Goal: Task Accomplishment & Management: Manage account settings

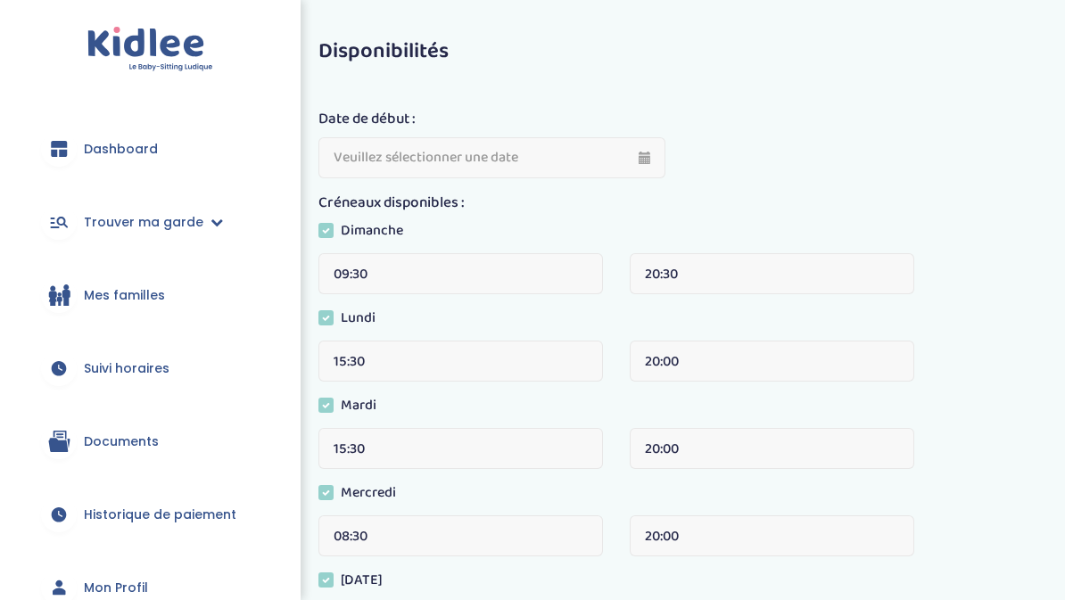
scroll to position [108, 0]
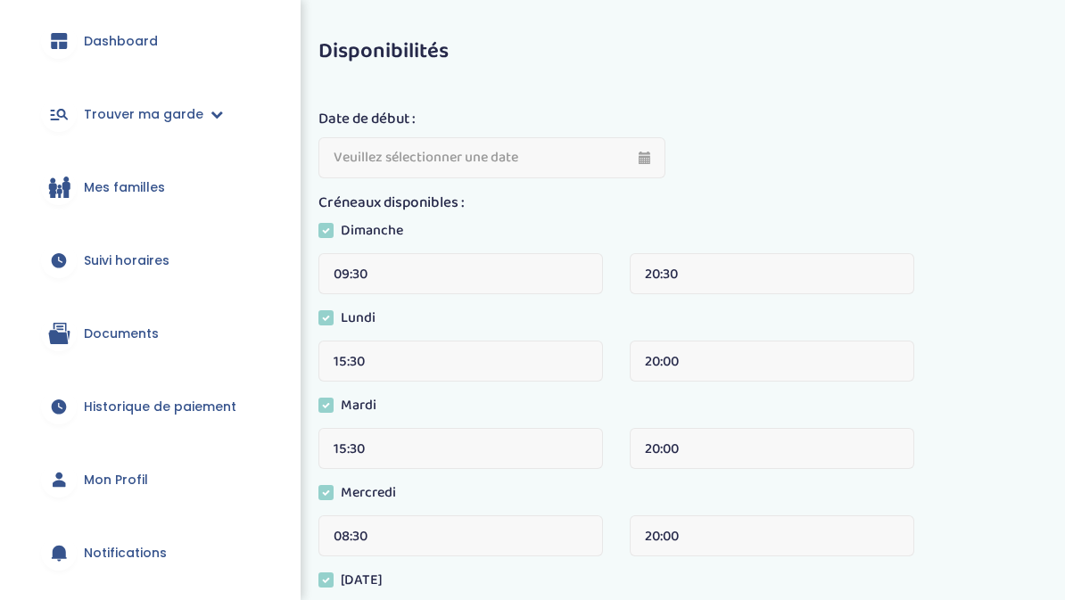
click at [122, 262] on span "Suivi horaires" at bounding box center [127, 261] width 86 height 19
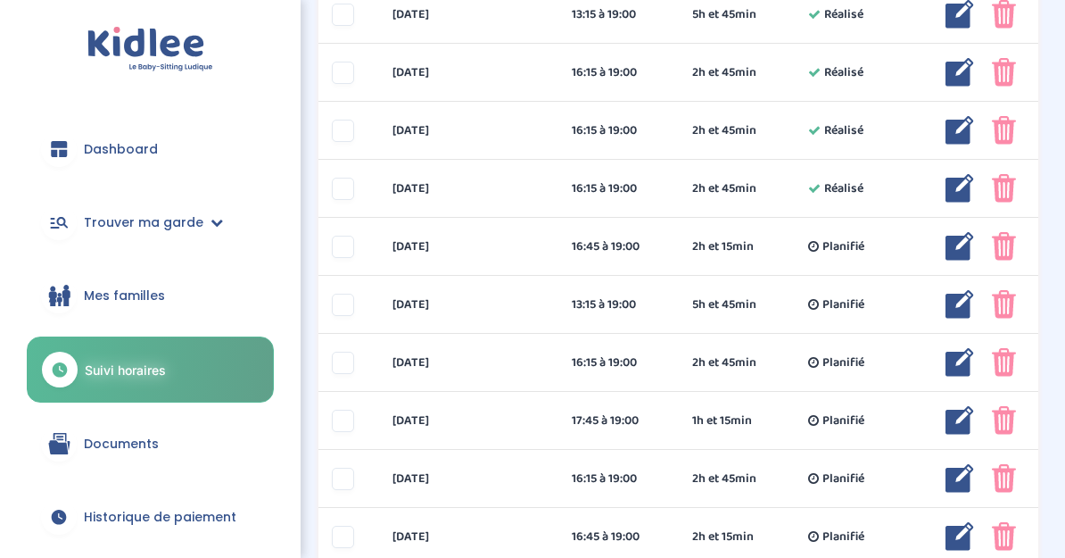
scroll to position [800, 0]
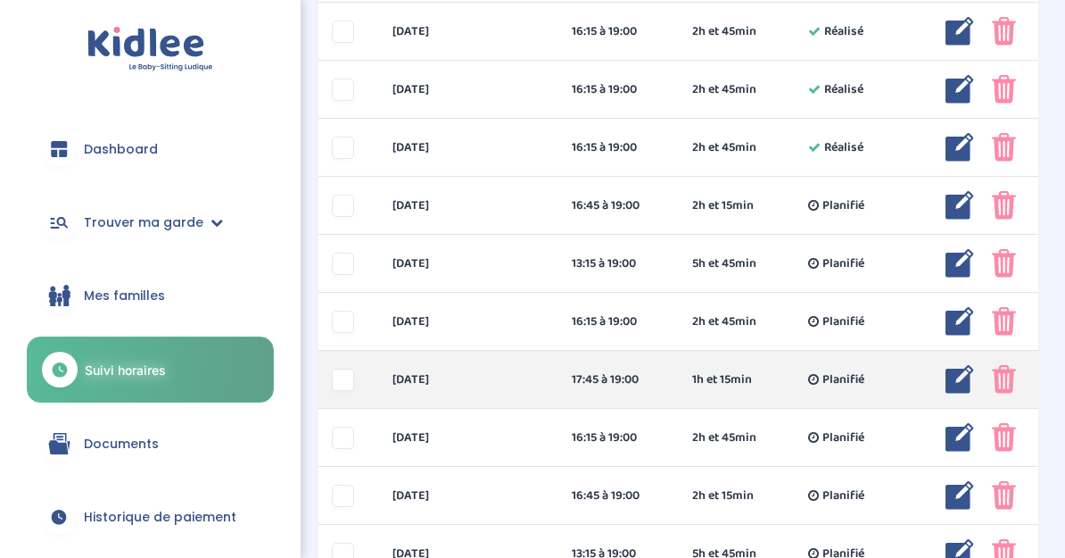
click at [951, 373] on img at bounding box center [960, 379] width 29 height 29
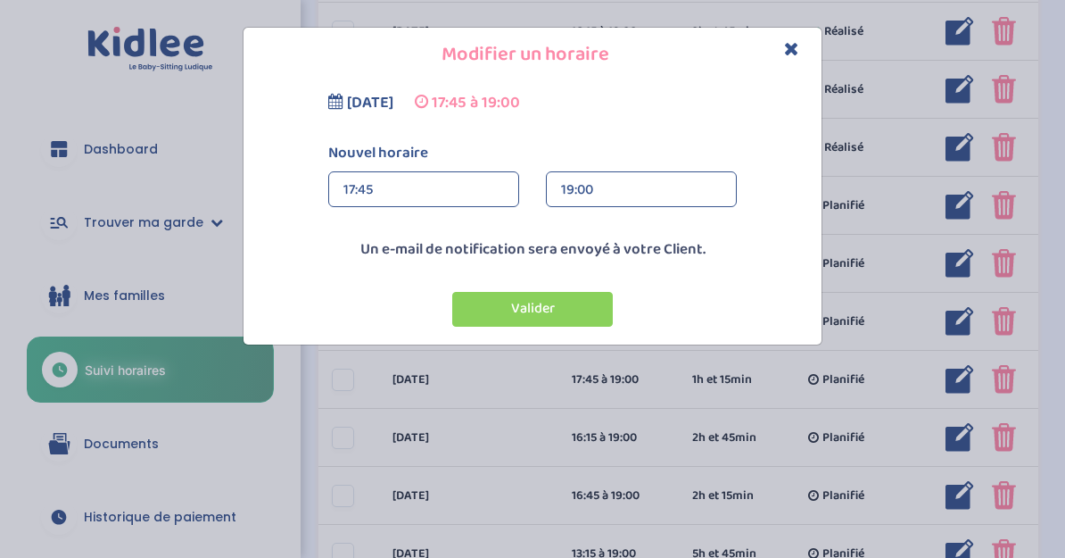
click at [458, 206] on div "17:45" at bounding box center [424, 190] width 161 height 36
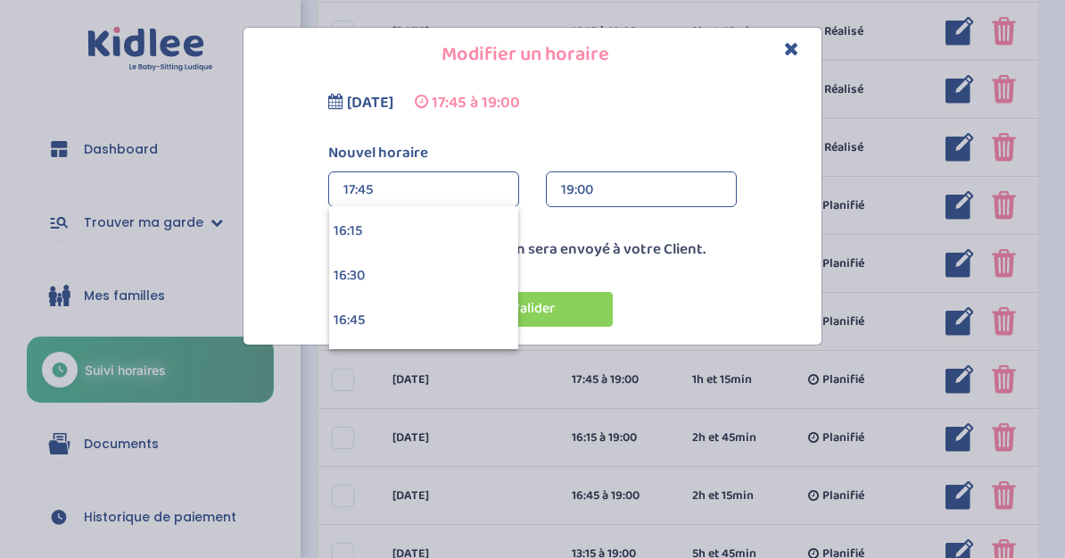
scroll to position [2860, 0]
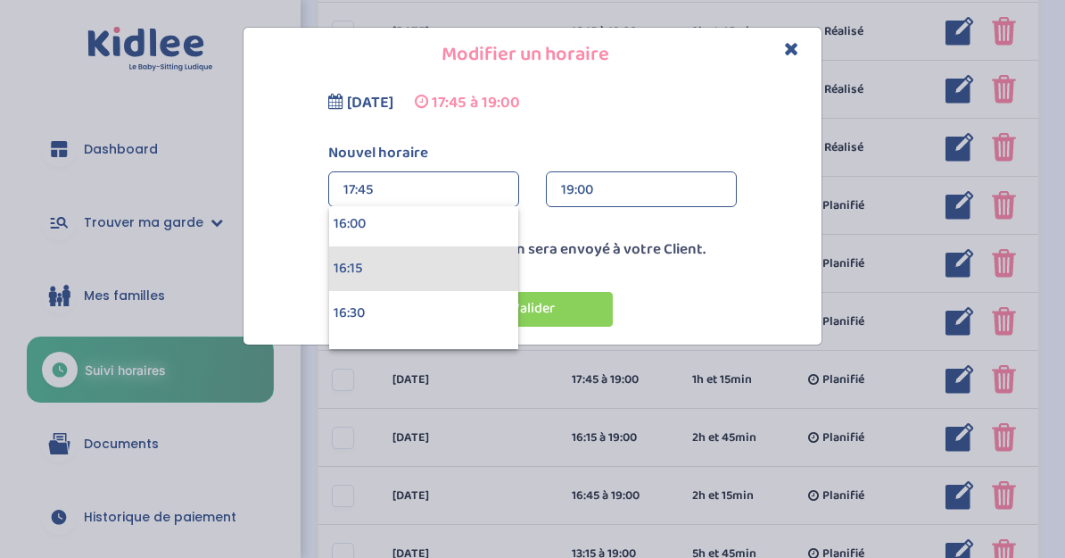
click at [458, 259] on div "16:15" at bounding box center [423, 268] width 189 height 45
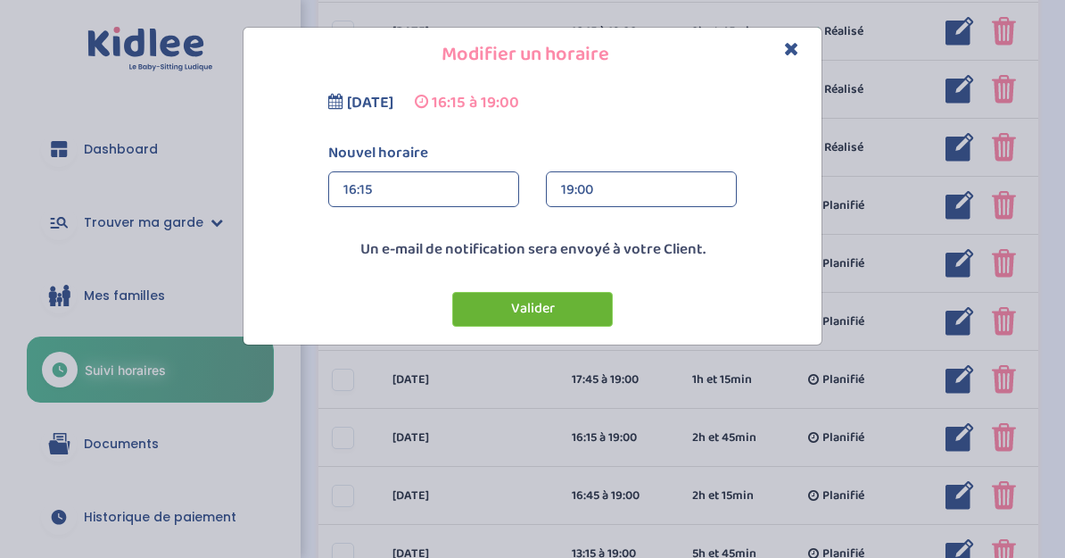
click at [584, 310] on button "Valider" at bounding box center [532, 309] width 161 height 35
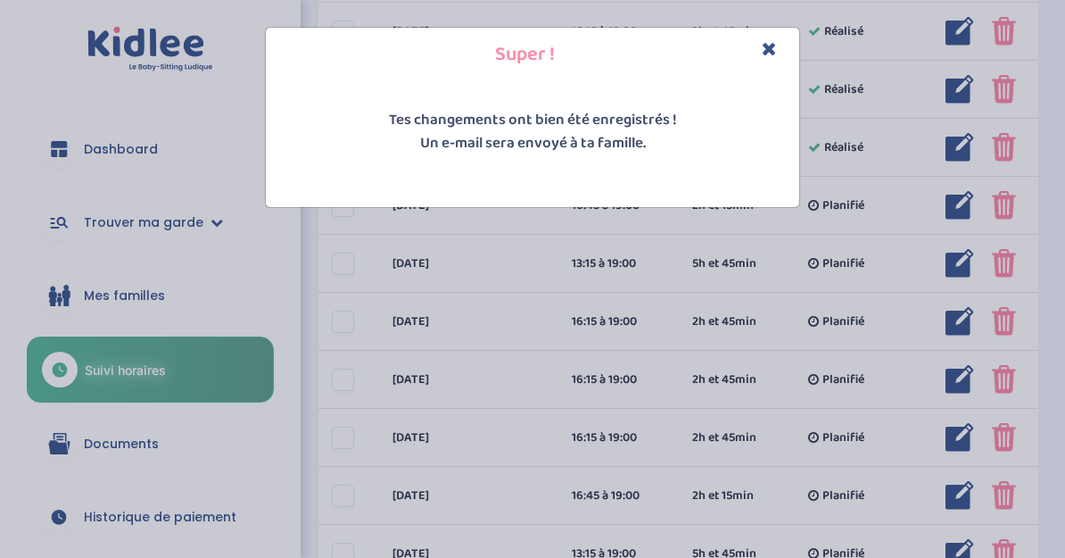
click at [774, 47] on icon "Close" at bounding box center [769, 48] width 15 height 19
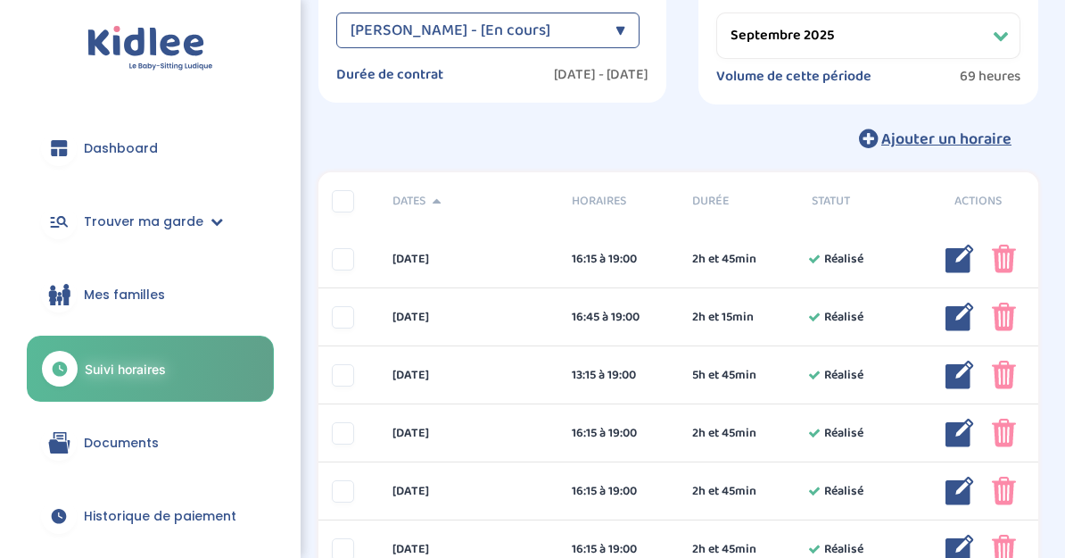
scroll to position [0, 0]
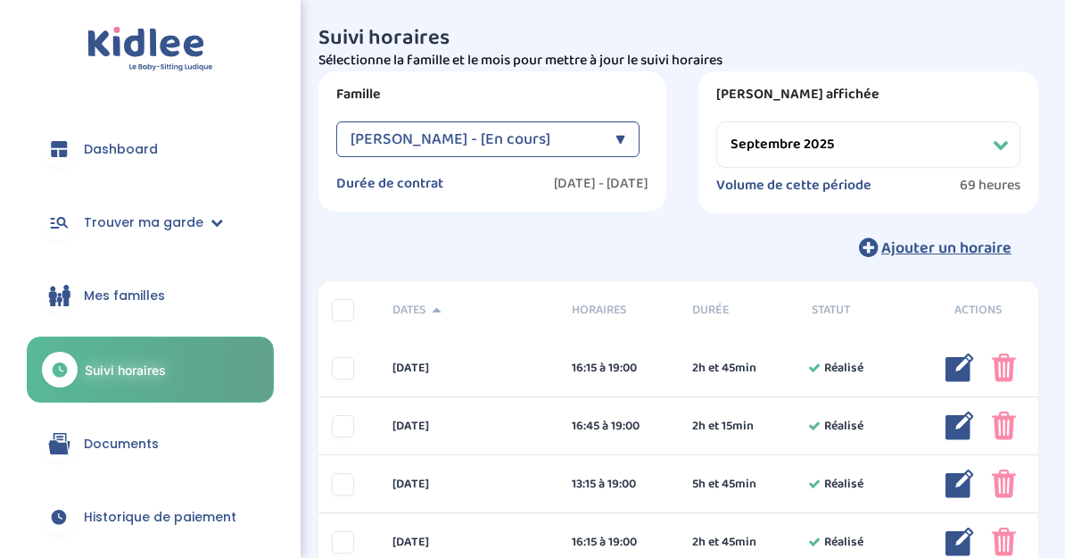
click at [905, 156] on select "Filtrer par mois septembre 2025 octobre 2025 novembre 2025 décembre 2025 janvie…" at bounding box center [868, 144] width 304 height 46
click at [977, 148] on select "Filtrer par mois septembre 2025 octobre 2025 novembre 2025 décembre 2025 janvie…" at bounding box center [868, 144] width 304 height 46
click at [1008, 151] on select "Filtrer par mois septembre 2025 octobre 2025 novembre 2025 décembre 2025 janvie…" at bounding box center [868, 144] width 304 height 46
click at [922, 127] on select "Filtrer par mois septembre 2025 octobre 2025 novembre 2025 décembre 2025 janvie…" at bounding box center [868, 144] width 304 height 46
click at [1013, 167] on select "Filtrer par mois septembre 2025 octobre 2025 novembre 2025 décembre 2025 janvie…" at bounding box center [868, 144] width 304 height 46
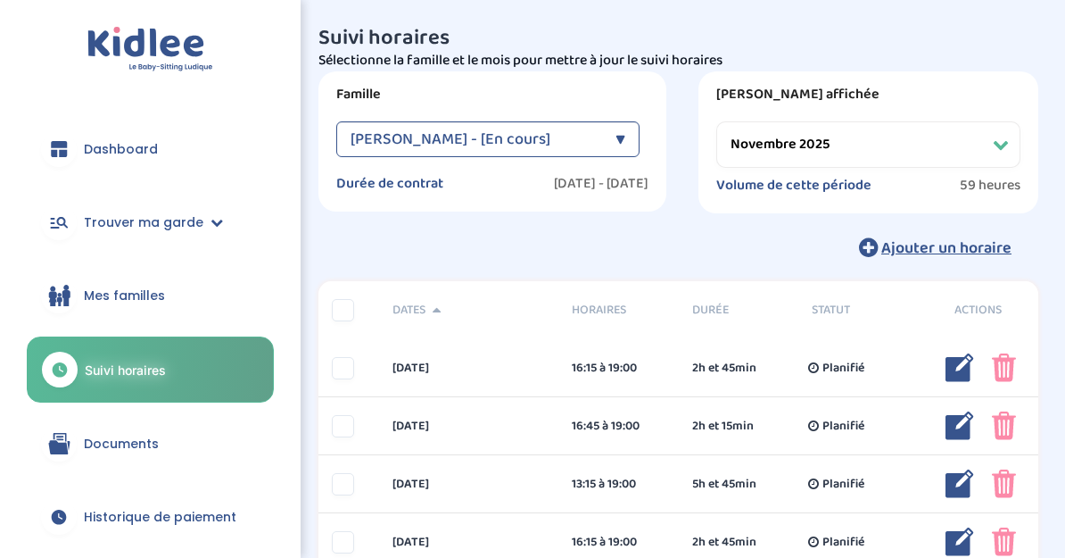
click at [1002, 161] on select "Filtrer par mois septembre 2025 octobre 2025 novembre 2025 décembre 2025 janvie…" at bounding box center [868, 144] width 304 height 46
click at [1012, 156] on select "Filtrer par mois septembre 2025 octobre 2025 novembre 2025 décembre 2025 janvie…" at bounding box center [868, 144] width 304 height 46
click at [936, 145] on select "Filtrer par mois septembre 2025 octobre 2025 novembre 2025 décembre 2025 janvie…" at bounding box center [868, 144] width 304 height 46
click at [1006, 157] on select "Filtrer par mois septembre 2025 octobre 2025 novembre 2025 décembre 2025 janvie…" at bounding box center [868, 144] width 304 height 46
click at [989, 166] on select "Filtrer par mois septembre 2025 octobre 2025 novembre 2025 décembre 2025 janvie…" at bounding box center [868, 144] width 304 height 46
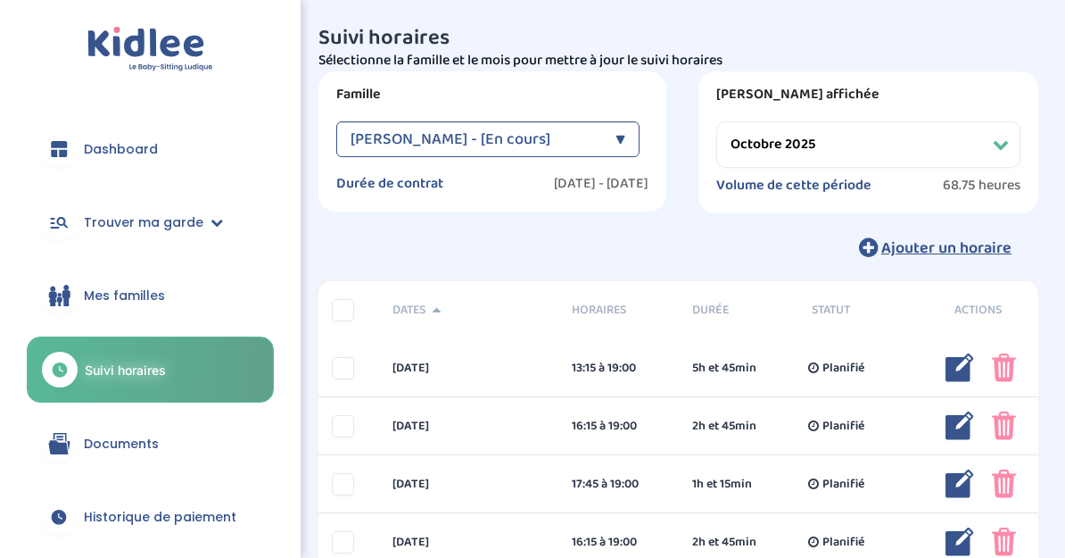
click at [895, 142] on select "Filtrer par mois septembre 2025 octobre 2025 novembre 2025 décembre 2025 janvie…" at bounding box center [868, 144] width 304 height 46
select select "septembre 2025"
